Goal: Task Accomplishment & Management: Use online tool/utility

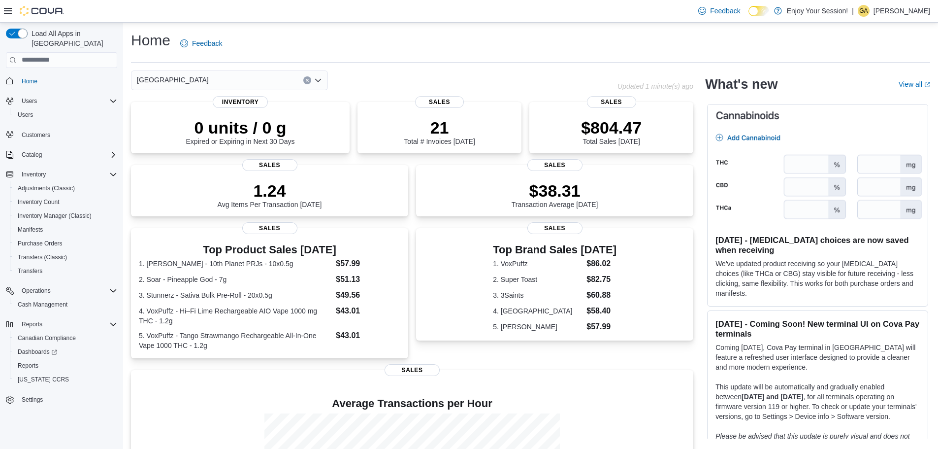
click at [16, 75] on span "Home" at bounding box center [61, 81] width 111 height 12
click at [46, 300] on span "Cash Management" at bounding box center [43, 304] width 50 height 8
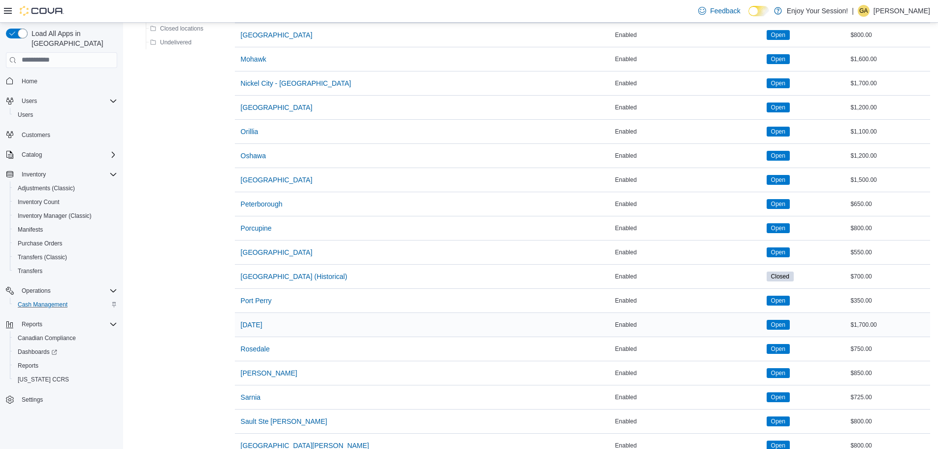
scroll to position [739, 0]
click at [264, 247] on span "[GEOGRAPHIC_DATA]" at bounding box center [277, 252] width 72 height 10
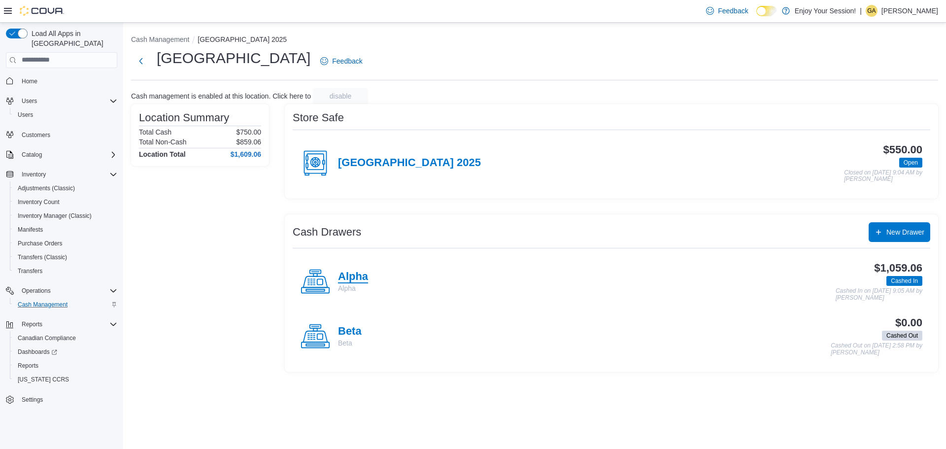
click at [349, 275] on h4 "Alpha" at bounding box center [353, 276] width 30 height 13
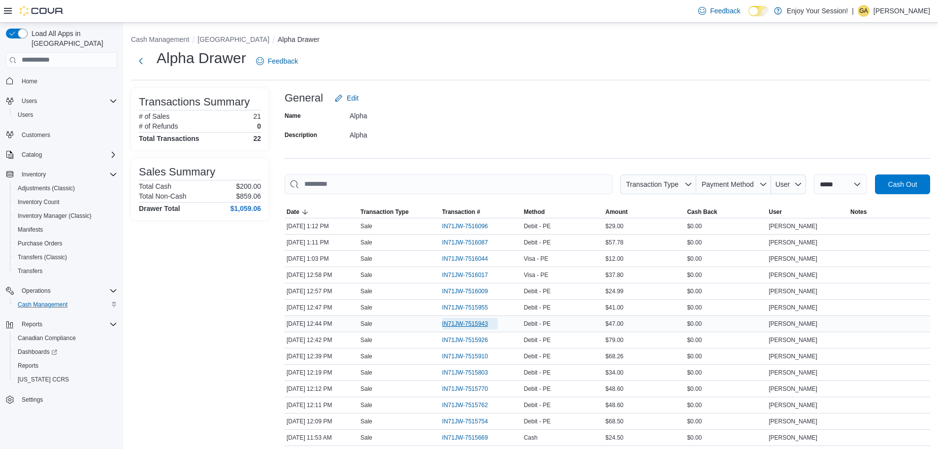
drag, startPoint x: 470, startPoint y: 322, endPoint x: 465, endPoint y: 325, distance: 5.7
click at [470, 323] on span "IN71JW-7515943" at bounding box center [465, 324] width 46 height 8
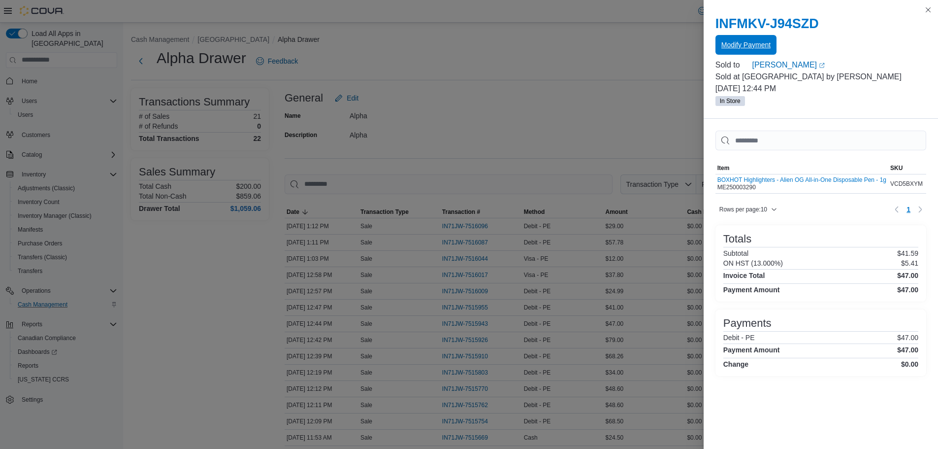
click at [772, 44] on button "Modify Payment" at bounding box center [746, 45] width 61 height 20
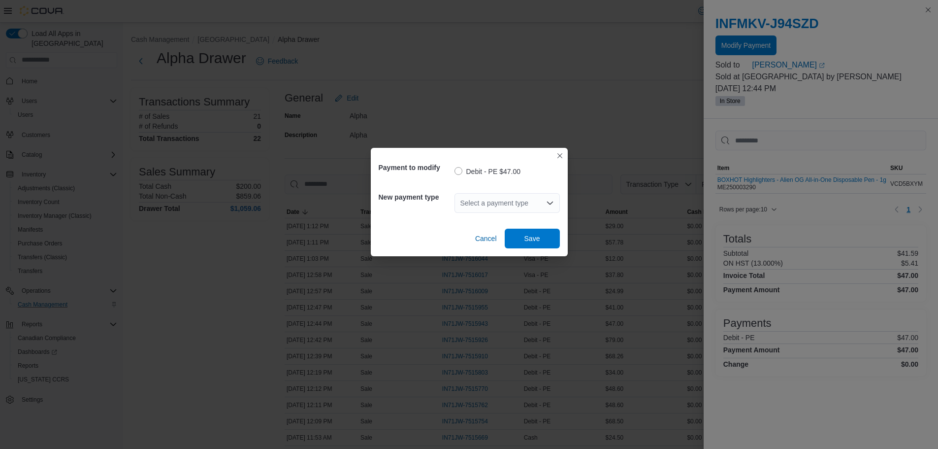
click at [491, 207] on div "Select a payment type" at bounding box center [507, 203] width 105 height 20
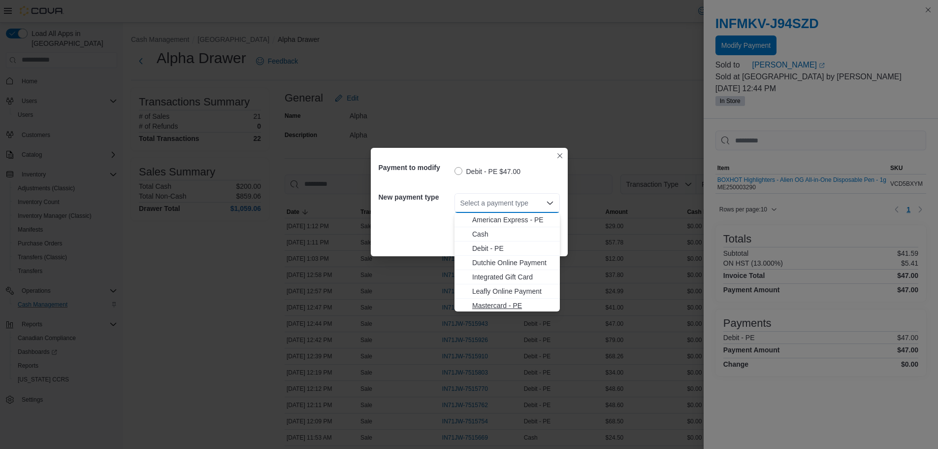
click at [496, 306] on span "Mastercard - PE" at bounding box center [513, 305] width 82 height 10
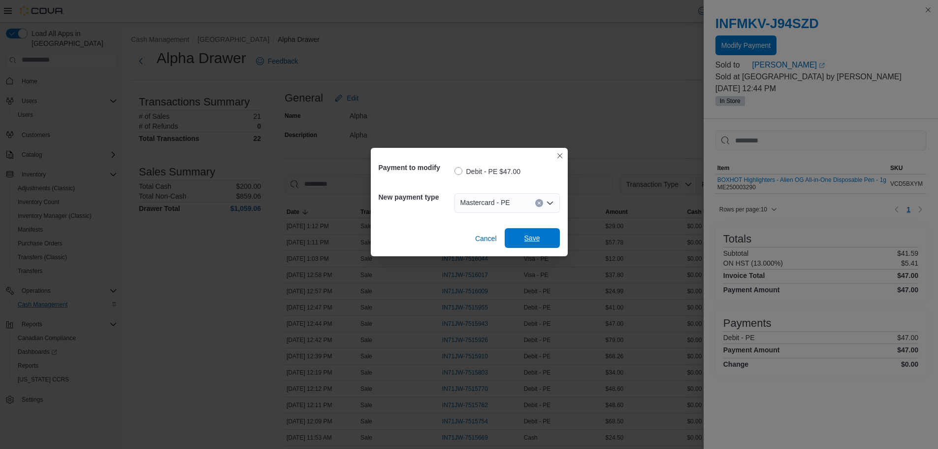
click at [530, 236] on span "Save" at bounding box center [533, 238] width 16 height 10
